Goal: Information Seeking & Learning: Learn about a topic

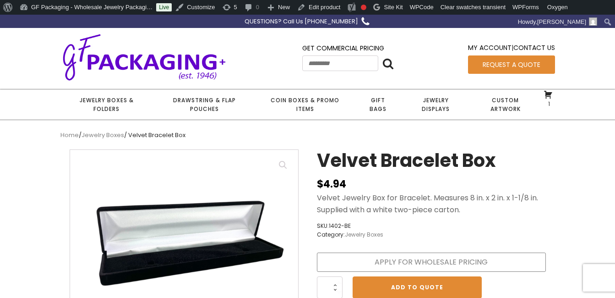
scroll to position [137, 0]
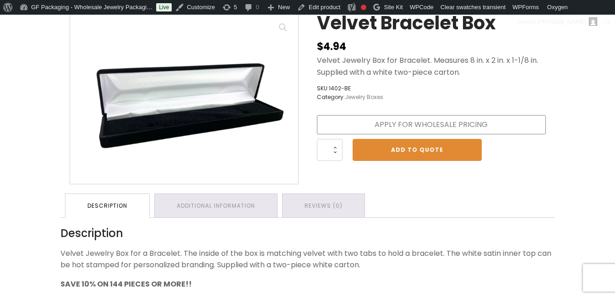
click at [434, 198] on ul "Description Additional information Reviews (0)" at bounding box center [307, 205] width 495 height 24
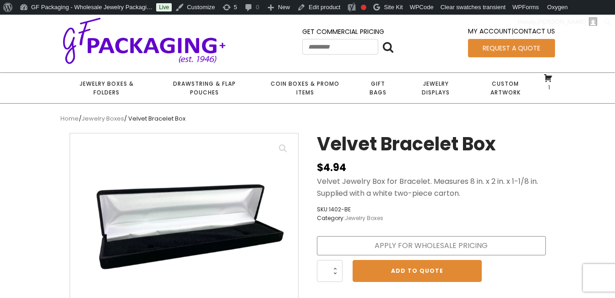
scroll to position [0, 0]
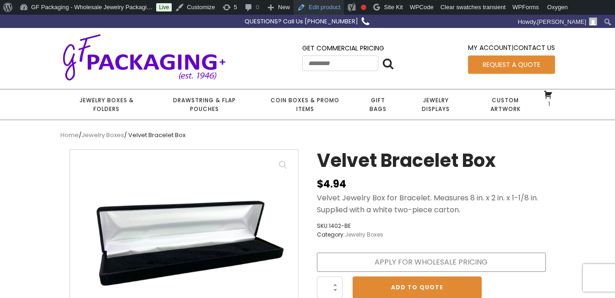
click at [321, 8] on link "Edit product" at bounding box center [319, 7] width 50 height 15
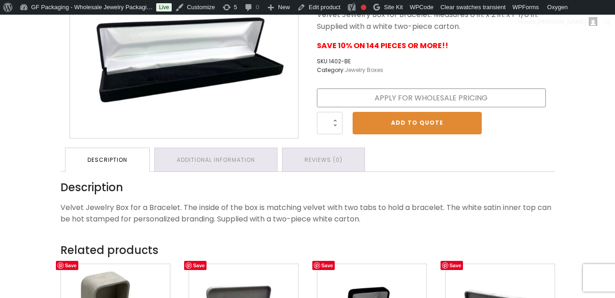
scroll to position [92, 0]
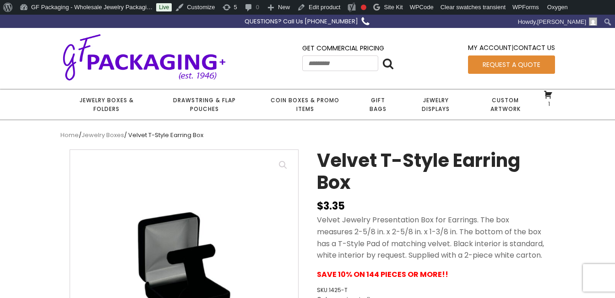
scroll to position [137, 0]
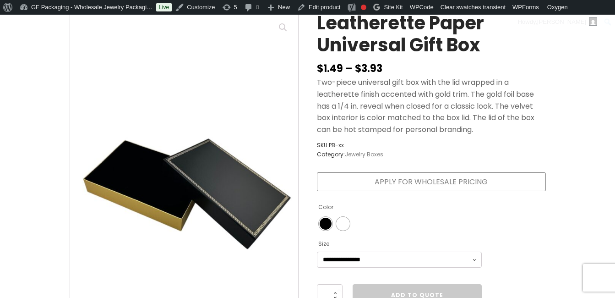
scroll to position [229, 0]
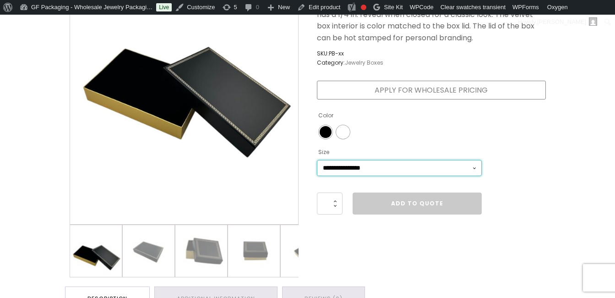
click at [470, 164] on select "**********" at bounding box center [399, 168] width 165 height 16
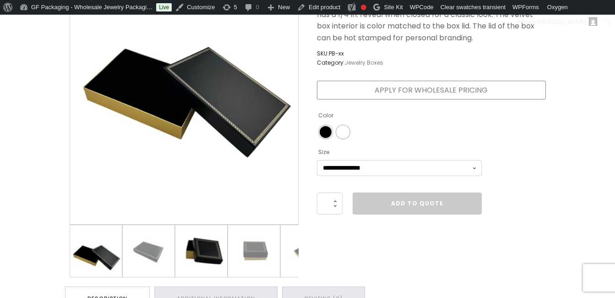
click at [218, 241] on img at bounding box center [201, 251] width 52 height 52
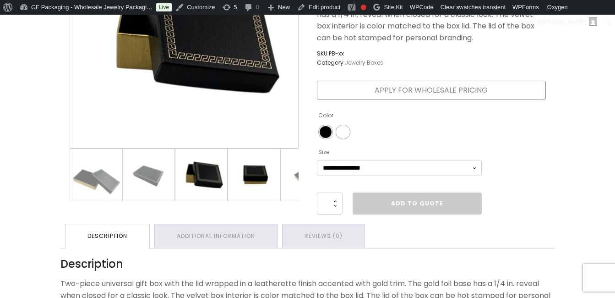
click at [261, 187] on img at bounding box center [254, 175] width 52 height 52
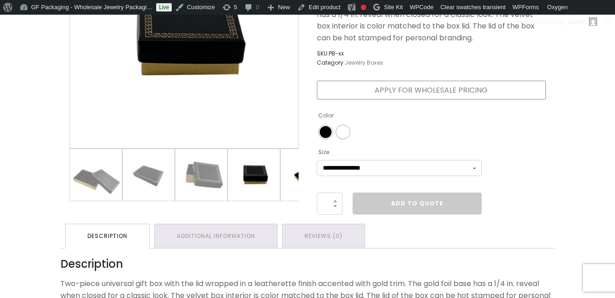
click at [294, 174] on img at bounding box center [307, 175] width 52 height 52
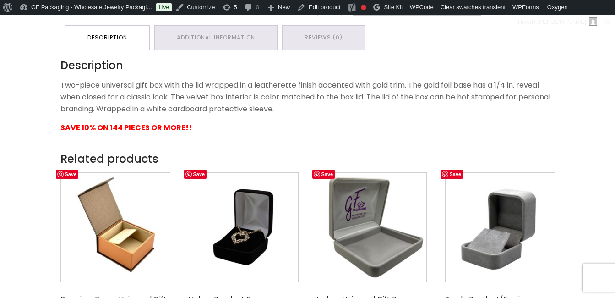
scroll to position [458, 0]
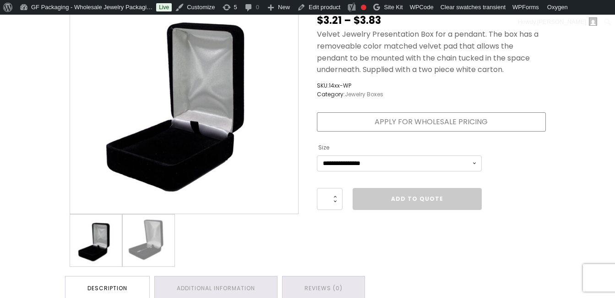
scroll to position [92, 0]
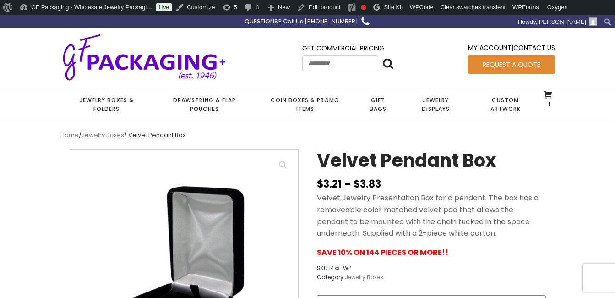
scroll to position [229, 0]
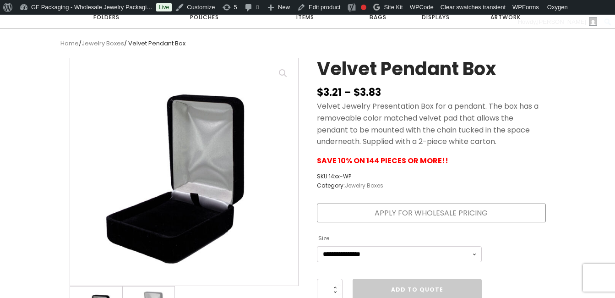
scroll to position [137, 0]
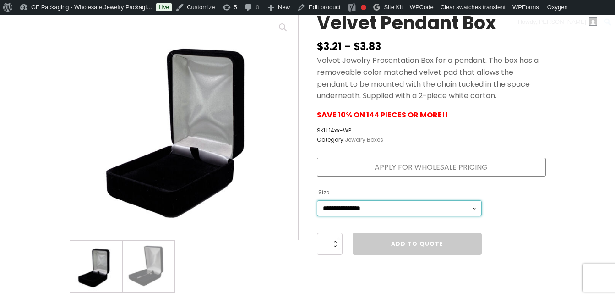
click at [476, 207] on select "**********" at bounding box center [399, 208] width 165 height 16
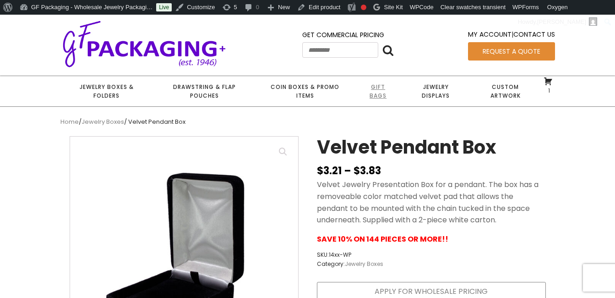
scroll to position [0, 0]
